Goal: Check status: Check status

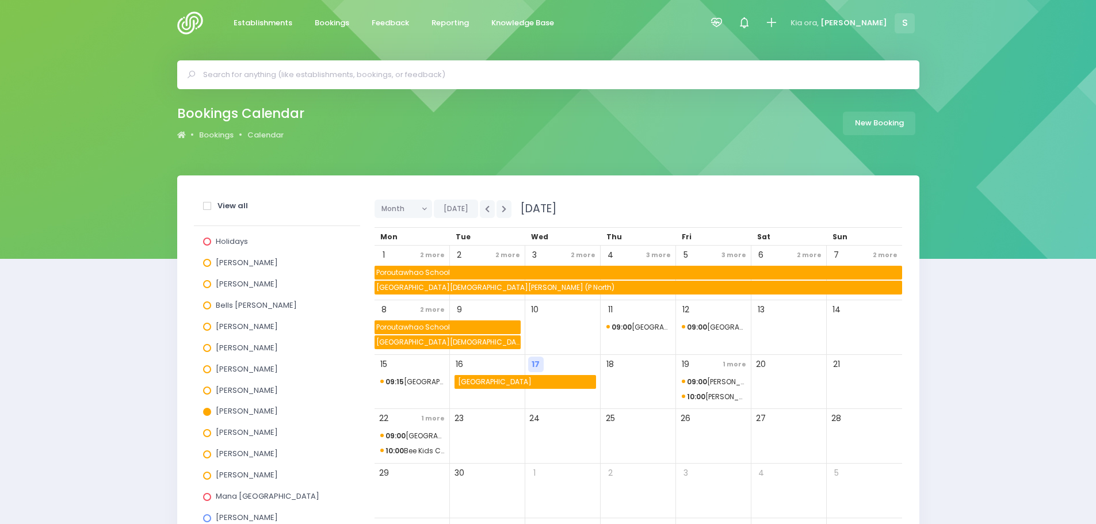
scroll to position [148, 0]
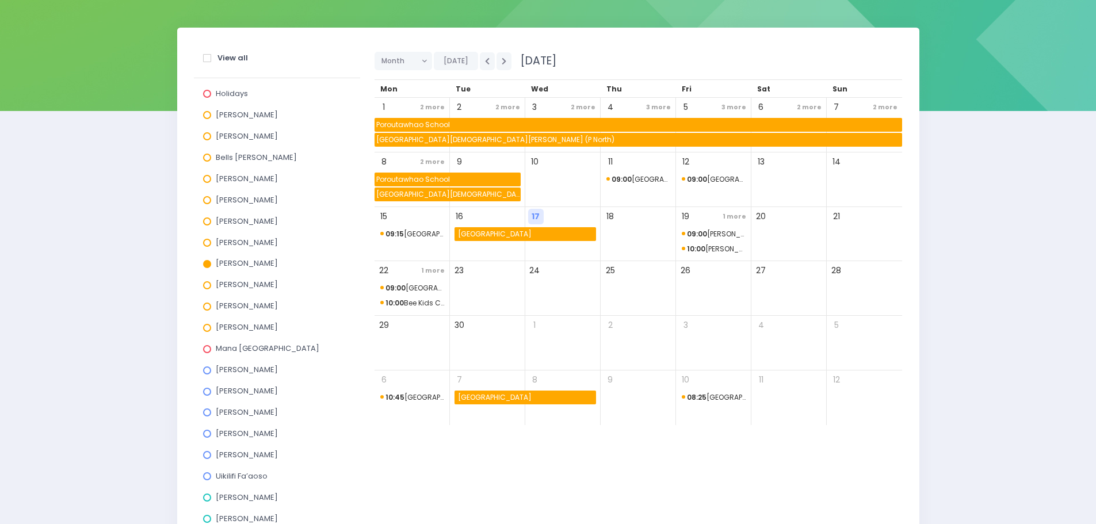
click at [208, 263] on span at bounding box center [207, 264] width 8 height 8
click at [0, 0] on input "[PERSON_NAME]" at bounding box center [0, 0] width 0 height 0
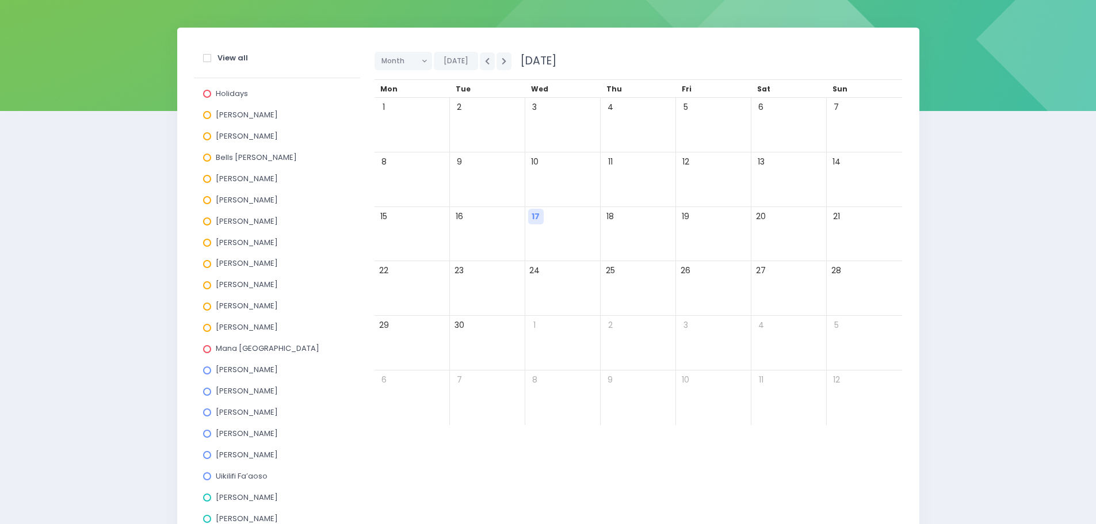
click at [209, 218] on span at bounding box center [207, 221] width 8 height 8
click at [0, 0] on input "[PERSON_NAME]" at bounding box center [0, 0] width 0 height 0
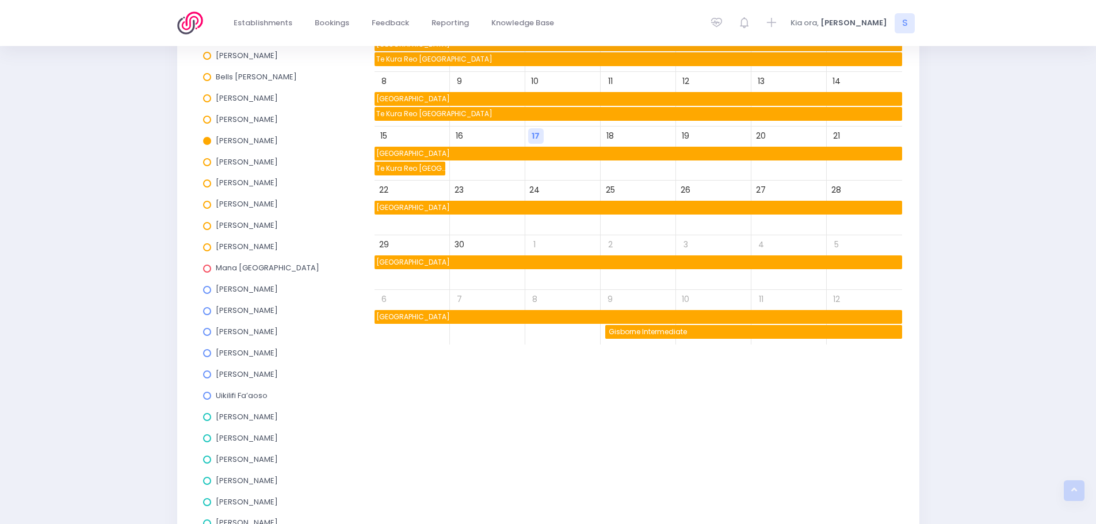
scroll to position [90, 0]
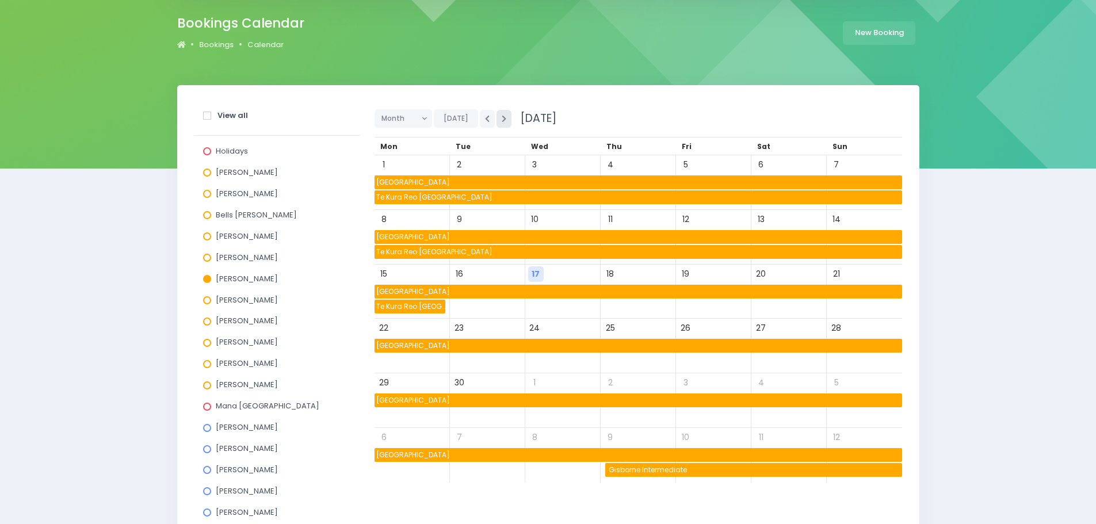
click at [502, 117] on icon "button" at bounding box center [504, 118] width 5 height 7
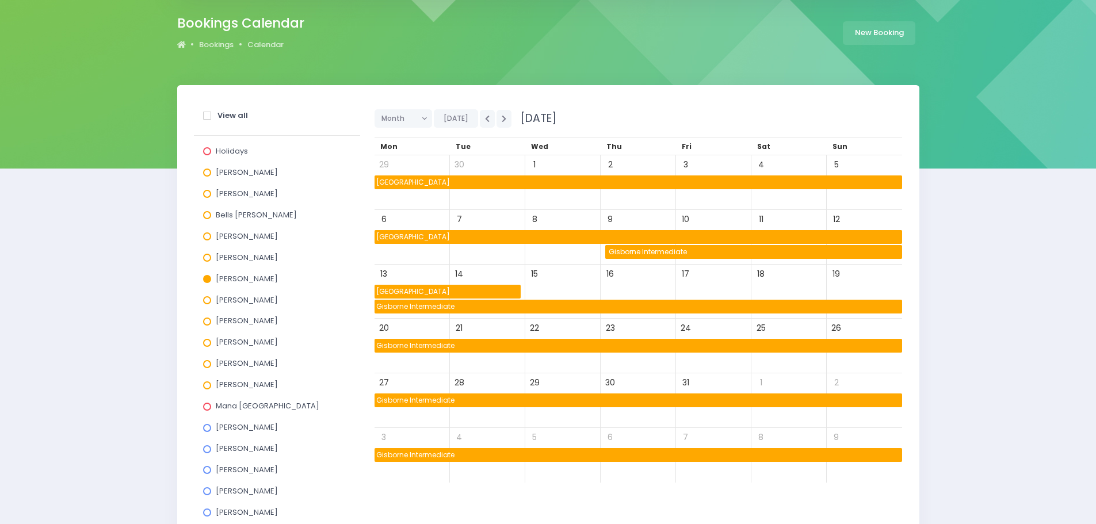
click at [622, 254] on span "Gisborne Intermediate" at bounding box center [754, 252] width 295 height 14
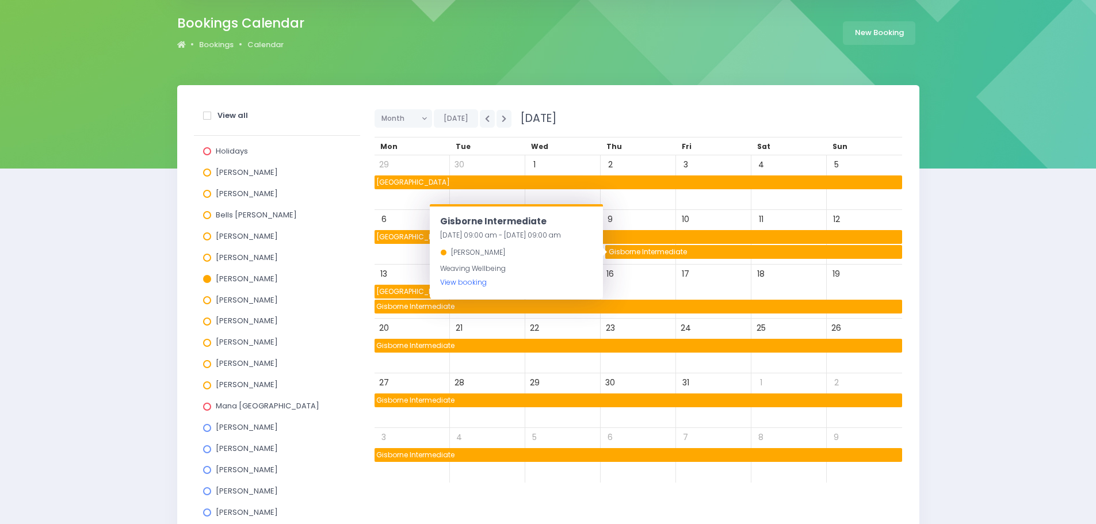
click at [464, 282] on link "View booking" at bounding box center [463, 282] width 47 height 10
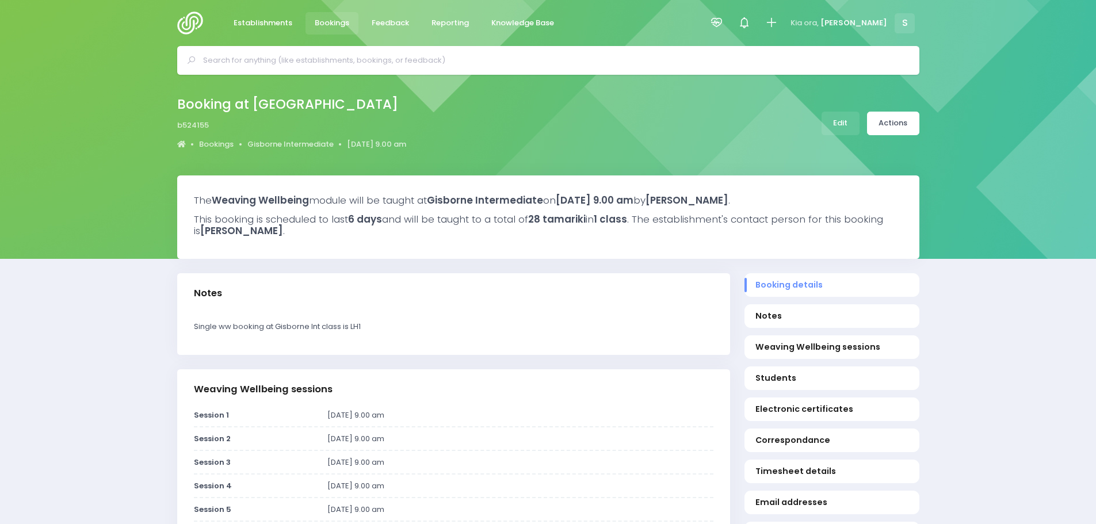
select select "5"
